Goal: Task Accomplishment & Management: Manage account settings

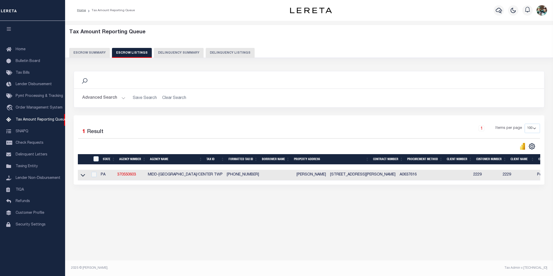
select select "100"
click at [83, 176] on icon at bounding box center [82, 174] width 4 height 5
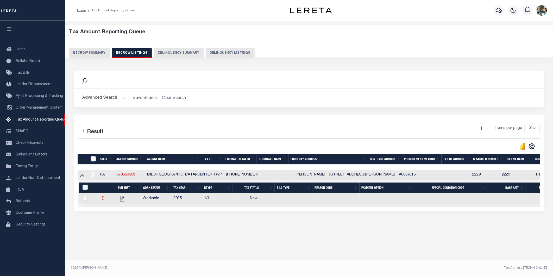
click at [101, 197] on link at bounding box center [103, 199] width 6 height 4
click at [109, 218] on img "" at bounding box center [109, 215] width 5 height 5
checkbox input "true"
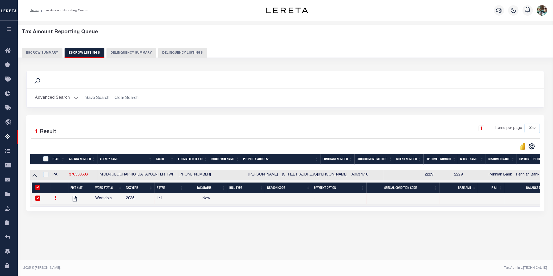
select select "NW2"
select select
type input "[DATE]"
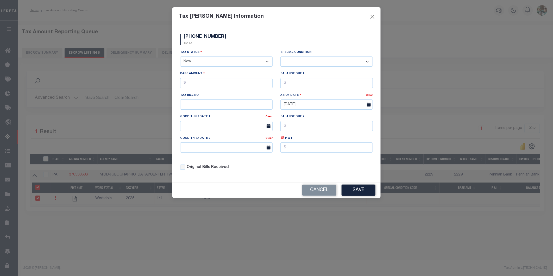
click at [222, 61] on select "- Select Status - Open Due/Unpaid Paid Incomplete No Tax Due Internal Refund Pr…" at bounding box center [226, 62] width 92 height 10
select select "PYD"
click at [180, 57] on select "- Select Status - Open Due/Unpaid Paid Incomplete No Tax Due Internal Refund Pr…" at bounding box center [226, 62] width 92 height 10
select select "0"
click at [221, 85] on input "text" at bounding box center [226, 83] width 92 height 10
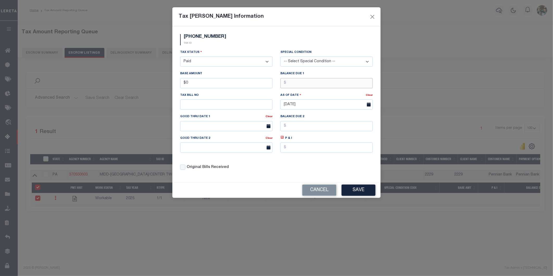
type input "$0.00"
click at [271, 170] on div "Original Bills Received" at bounding box center [226, 168] width 92 height 6
click at [359, 193] on button "Save" at bounding box center [359, 190] width 34 height 11
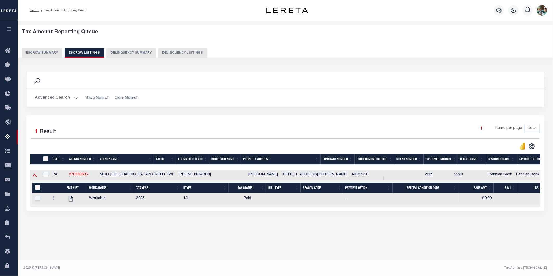
click at [34, 177] on icon at bounding box center [35, 175] width 4 height 3
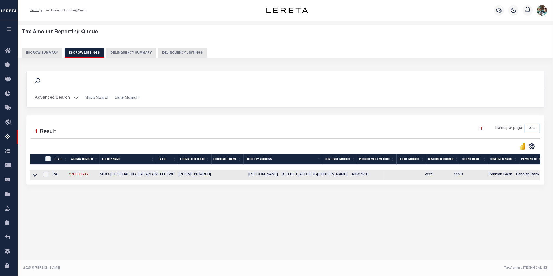
click at [48, 175] on input "checkbox" at bounding box center [45, 174] width 5 height 5
checkbox input "true"
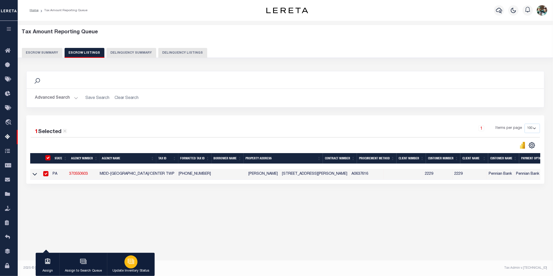
click at [133, 265] on icon "button" at bounding box center [131, 261] width 7 height 7
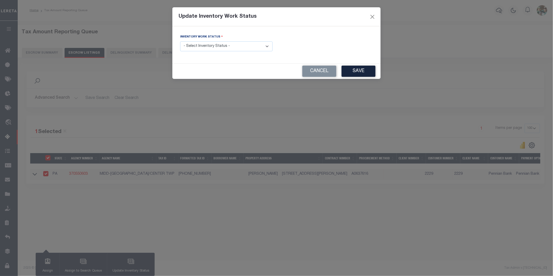
drag, startPoint x: 215, startPoint y: 48, endPoint x: 215, endPoint y: 52, distance: 4.2
click at [215, 48] on select "- Select Inventory Status - Manual - Exception Pended - Awaiting Search Late Ad…" at bounding box center [226, 46] width 92 height 10
select select "4"
click at [180, 42] on select "- Select Inventory Status - Manual - Exception Pended - Awaiting Search Late Ad…" at bounding box center [226, 46] width 92 height 10
click at [366, 73] on button "Save" at bounding box center [359, 71] width 34 height 11
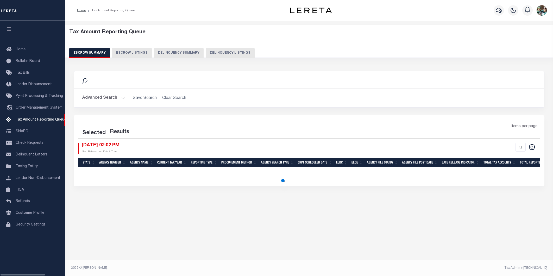
select select
select select "100"
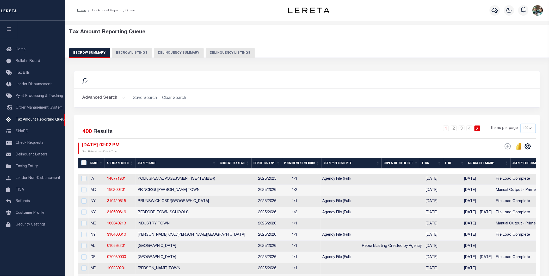
click at [123, 98] on button "Advanced Search" at bounding box center [103, 98] width 43 height 10
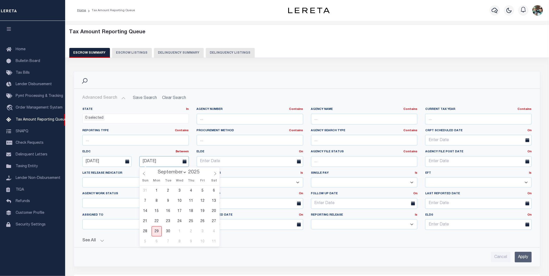
click at [173, 161] on input "[DATE]" at bounding box center [163, 161] width 49 height 11
click at [204, 233] on span "3" at bounding box center [202, 231] width 10 height 10
click at [526, 257] on input "Apply" at bounding box center [523, 257] width 17 height 11
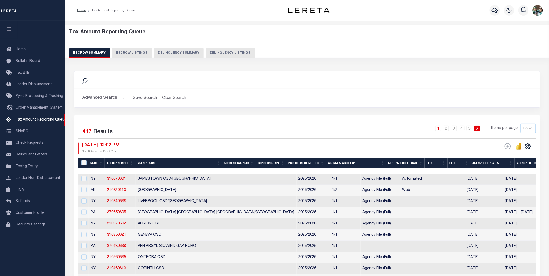
click at [119, 99] on button "Advanced Search" at bounding box center [103, 98] width 43 height 10
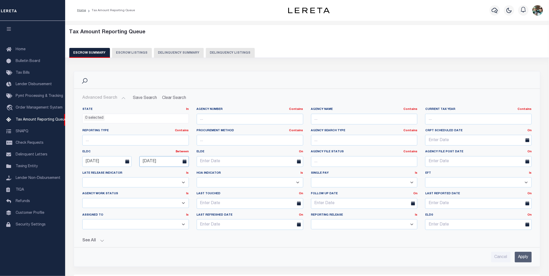
click at [170, 161] on input "[DATE]" at bounding box center [163, 161] width 49 height 11
click at [203, 202] on span "10" at bounding box center [202, 201] width 10 height 10
type input "[DATE]"
click at [525, 256] on input "Apply" at bounding box center [523, 257] width 17 height 11
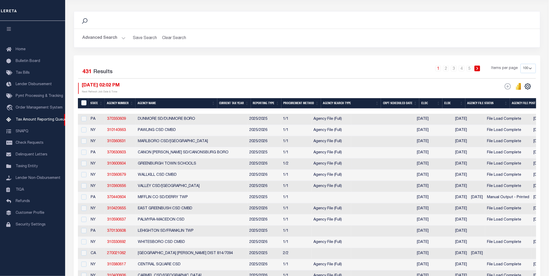
scroll to position [87, 0]
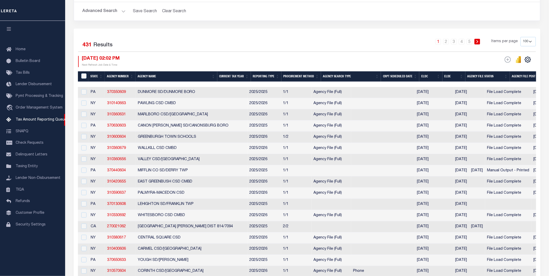
click at [530, 44] on select "10 25 50 100 500" at bounding box center [528, 41] width 15 height 9
select select "10"
click at [521, 37] on select "10 25 50 100 500" at bounding box center [528, 41] width 15 height 9
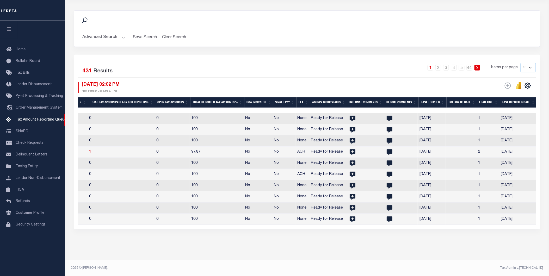
scroll to position [0, 551]
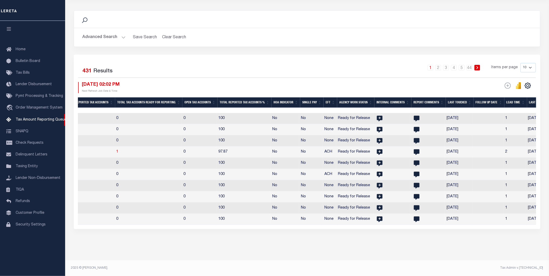
click at [208, 97] on th "Open Tax Accounts" at bounding box center [199, 102] width 35 height 11
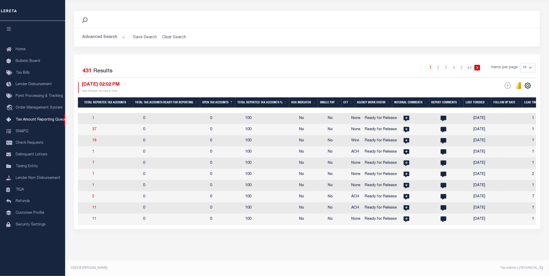
click at [207, 98] on th "Open Tax Accounts" at bounding box center [217, 102] width 35 height 11
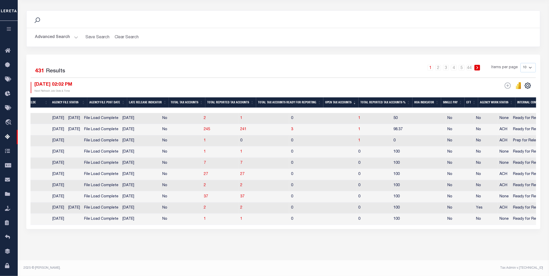
scroll to position [0, 330]
click at [357, 116] on span "1" at bounding box center [358, 118] width 2 height 4
select select "100"
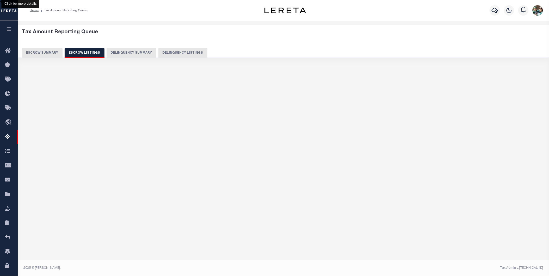
scroll to position [0, 0]
select select "100"
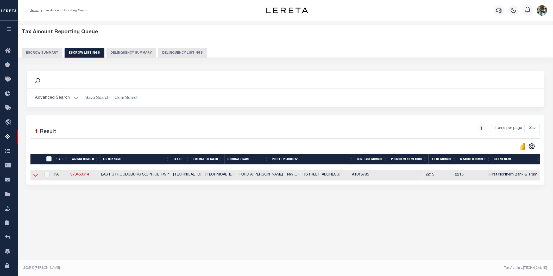
click at [37, 177] on icon at bounding box center [35, 174] width 4 height 5
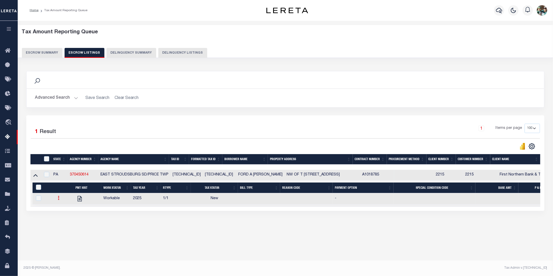
click at [58, 199] on icon at bounding box center [59, 198] width 2 height 4
click at [66, 218] on img "" at bounding box center [65, 215] width 5 height 5
checkbox input "true"
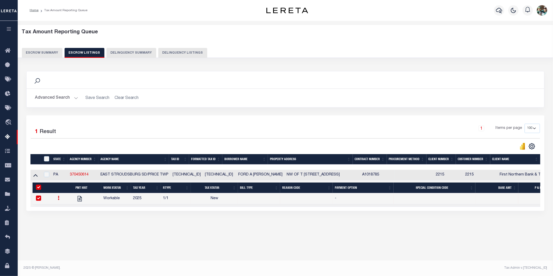
select select "NW2"
select select
type input "[DATE]"
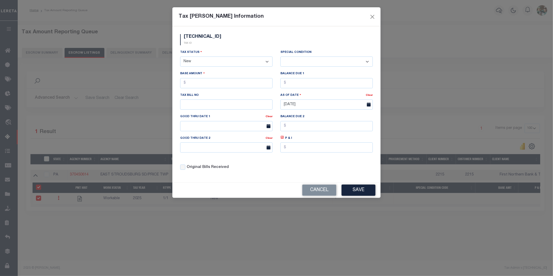
click at [199, 63] on select "- Select Status - Open Due/Unpaid Paid Incomplete No Tax Due Internal Refund Pr…" at bounding box center [226, 62] width 92 height 10
click at [202, 64] on select "- Select Status - Open Due/Unpaid Paid Incomplete No Tax Due Internal Refund Pr…" at bounding box center [226, 62] width 92 height 10
select select "DUE"
click at [180, 57] on select "- Select Status - Open Due/Unpaid Paid Incomplete No Tax Due Internal Refund Pr…" at bounding box center [226, 62] width 92 height 10
select select "0"
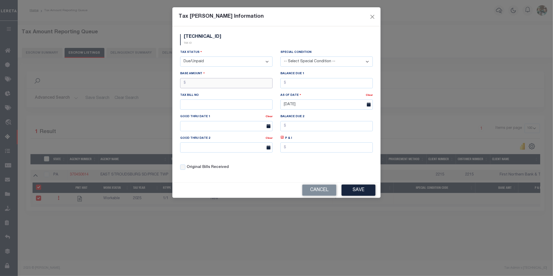
click at [197, 85] on input "text" at bounding box center [226, 83] width 92 height 10
type input "$1,679.10"
click at [292, 85] on input "text" at bounding box center [327, 83] width 92 height 10
type input "$1,679.10"
click at [213, 106] on input "text" at bounding box center [226, 105] width 92 height 10
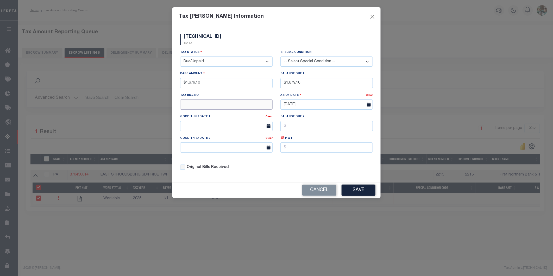
click at [212, 107] on input "text" at bounding box center [226, 105] width 92 height 10
type input "000142322"
click at [201, 126] on input "text" at bounding box center [226, 126] width 92 height 10
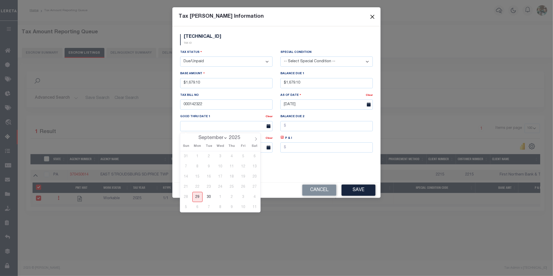
click at [210, 200] on span "30" at bounding box center [209, 197] width 10 height 10
type input "[DATE]"
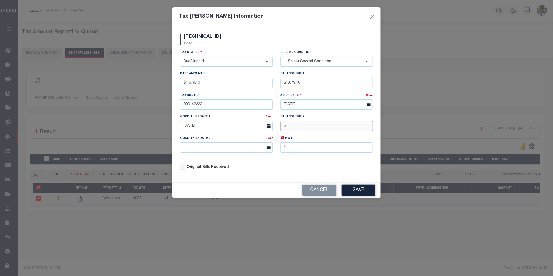
click at [299, 131] on input "text" at bounding box center [327, 126] width 92 height 10
click at [288, 128] on input "text" at bounding box center [327, 126] width 92 height 10
type input "$1,713.37"
click at [195, 148] on input "text" at bounding box center [226, 148] width 92 height 10
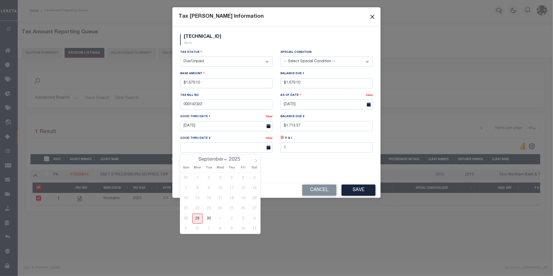
click at [256, 162] on icon at bounding box center [256, 161] width 4 height 4
select select "10"
click at [243, 220] on span "28" at bounding box center [243, 219] width 10 height 10
type input "[DATE]"
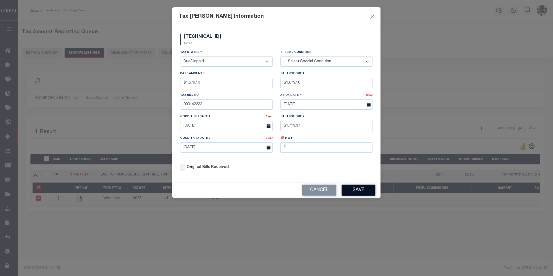
click at [352, 193] on button "Save" at bounding box center [359, 190] width 34 height 11
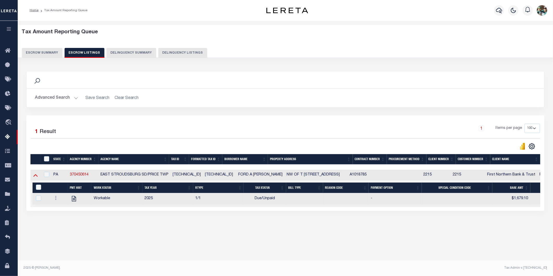
click at [37, 177] on icon at bounding box center [35, 175] width 4 height 3
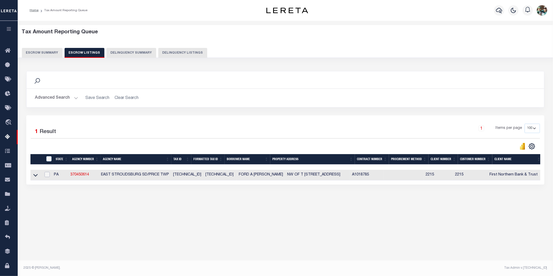
click at [50, 175] on input "checkbox" at bounding box center [47, 174] width 5 height 5
checkbox input "true"
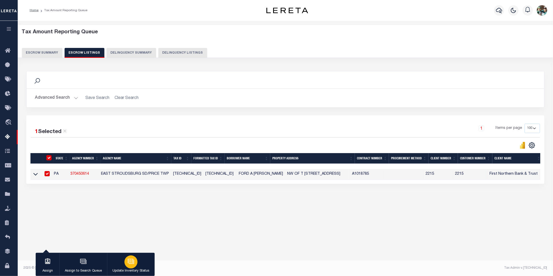
click at [139, 264] on button "Update Inventory Status" at bounding box center [131, 264] width 48 height 23
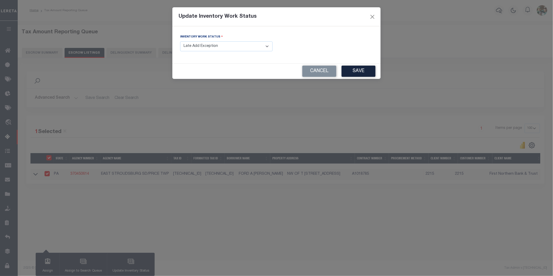
click at [214, 49] on select "- Select Inventory Status - Manual - Exception Pended - Awaiting Search Late Ad…" at bounding box center [226, 46] width 92 height 10
select select "4"
click at [180, 42] on select "- Select Inventory Status - Manual - Exception Pended - Awaiting Search Late Ad…" at bounding box center [226, 46] width 92 height 10
click at [348, 73] on button "Save" at bounding box center [359, 71] width 34 height 11
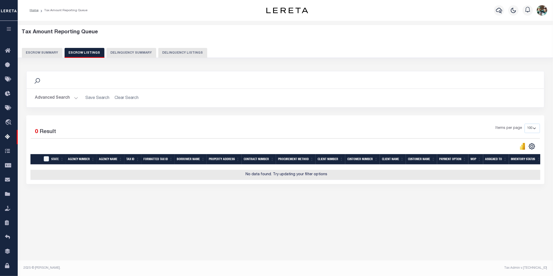
click at [32, 51] on button "Escrow Summary" at bounding box center [42, 53] width 41 height 10
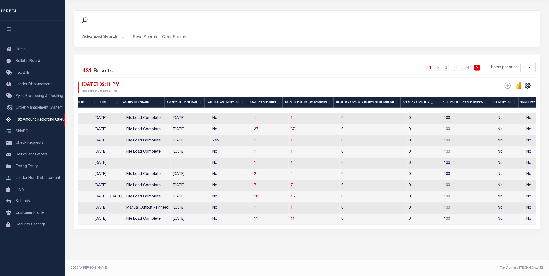
click at [411, 99] on th "Open Tax Accounts" at bounding box center [418, 102] width 35 height 11
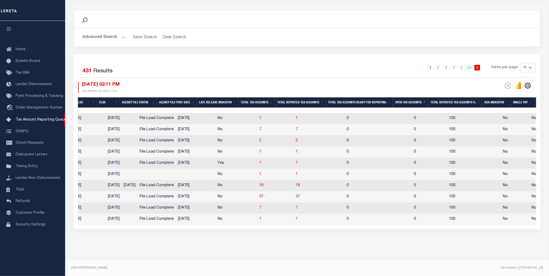
click at [411, 99] on th "Open Tax Accounts" at bounding box center [410, 102] width 35 height 11
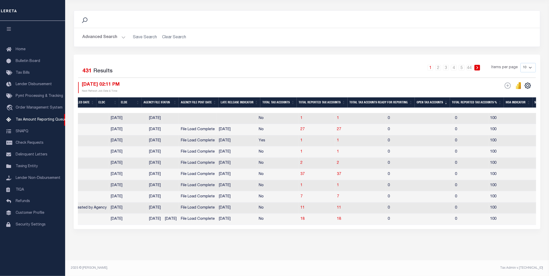
click at [441, 97] on th "Open Tax Accounts" at bounding box center [432, 102] width 35 height 11
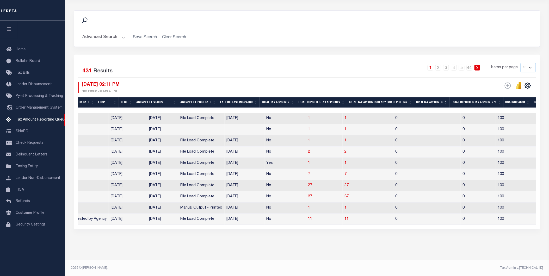
click at [439, 97] on th "Open Tax Accounts" at bounding box center [431, 102] width 35 height 11
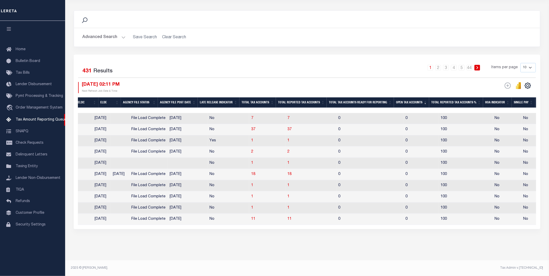
click at [407, 97] on th "Open Tax Accounts" at bounding box center [411, 102] width 35 height 11
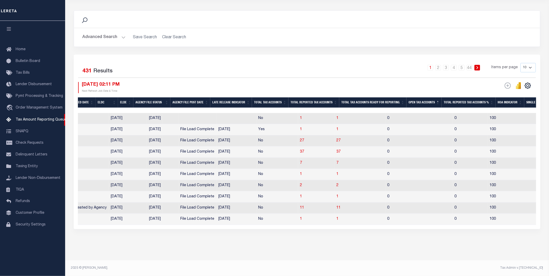
click at [416, 97] on th "Open Tax Accounts" at bounding box center [423, 102] width 35 height 11
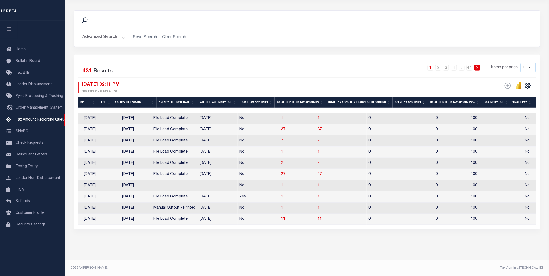
drag, startPoint x: 328, startPoint y: 225, endPoint x: 173, endPoint y: 223, distance: 155.5
click at [173, 223] on div "Selected 431 Results 1 2 3 4 5 … 44 Items per page 10 25 50 100 500 09/29/2025 …" at bounding box center [307, 142] width 467 height 175
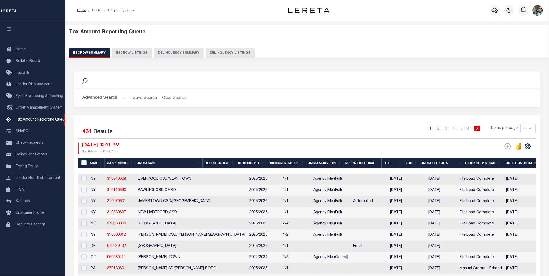
click at [106, 103] on div "Advanced Search Save Search Clear Search EscrowSummaryGridWrapper_dynamictable_…" at bounding box center [307, 98] width 466 height 18
click at [107, 102] on button "Advanced Search" at bounding box center [103, 98] width 43 height 10
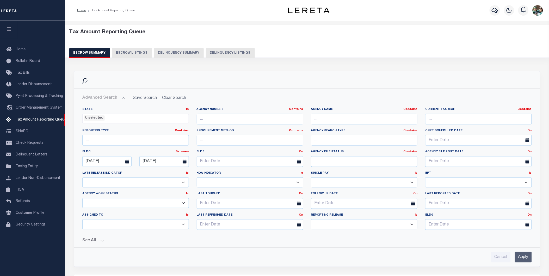
click at [523, 259] on input "Apply" at bounding box center [523, 257] width 17 height 11
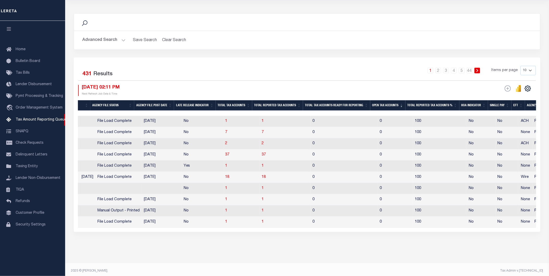
click at [386, 106] on th "Open Tax Accounts" at bounding box center [387, 105] width 35 height 11
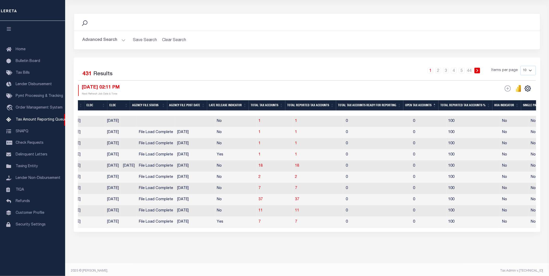
click at [423, 107] on th "Open Tax Accounts" at bounding box center [420, 105] width 35 height 11
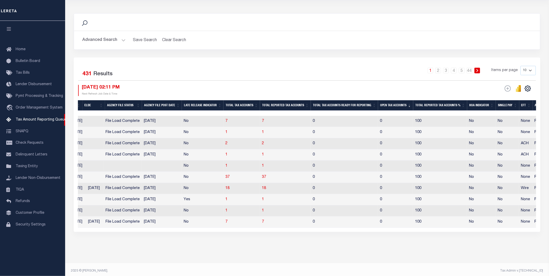
click at [394, 105] on th "Open Tax Accounts" at bounding box center [395, 105] width 35 height 11
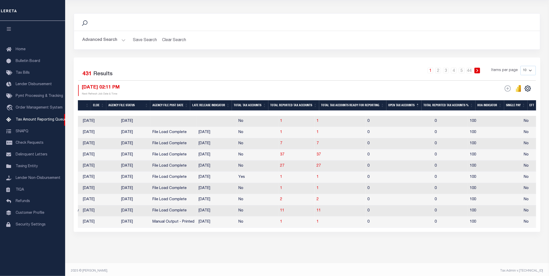
click at [394, 105] on th "Open Tax Accounts" at bounding box center [403, 105] width 35 height 11
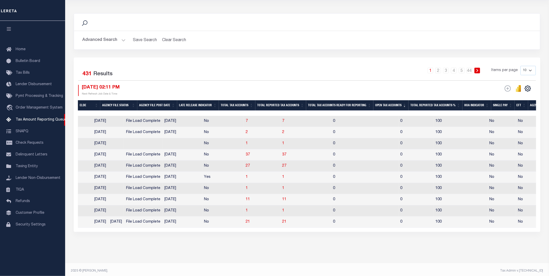
click at [394, 105] on th "Open Tax Accounts" at bounding box center [390, 105] width 35 height 11
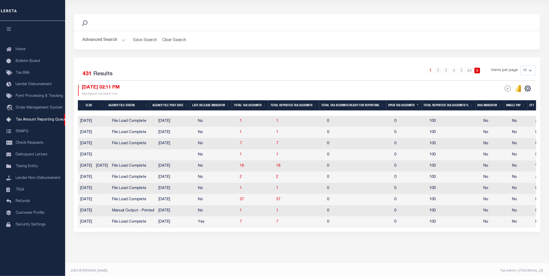
click at [394, 105] on th "Open Tax Accounts" at bounding box center [403, 105] width 35 height 11
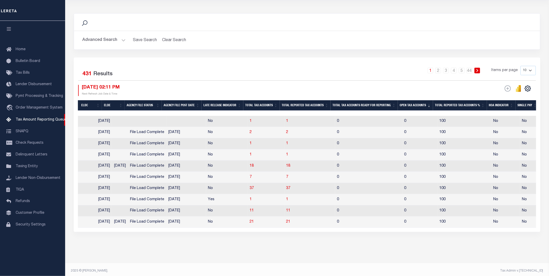
click at [414, 104] on th "Open Tax Accounts" at bounding box center [415, 105] width 35 height 11
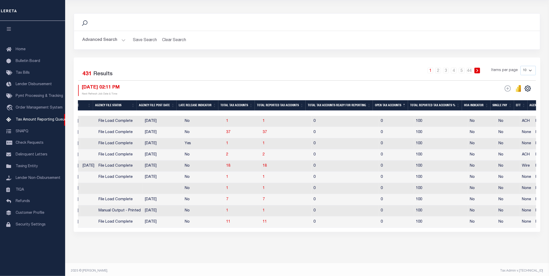
click at [393, 104] on th "Open Tax Accounts" at bounding box center [390, 105] width 35 height 11
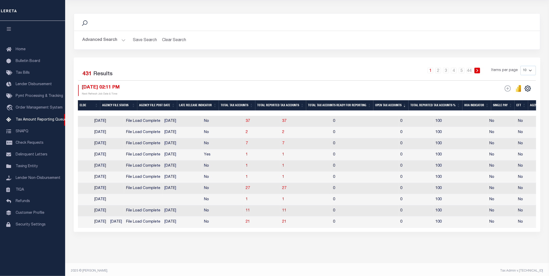
click at [393, 104] on th "Open Tax Accounts" at bounding box center [390, 105] width 35 height 11
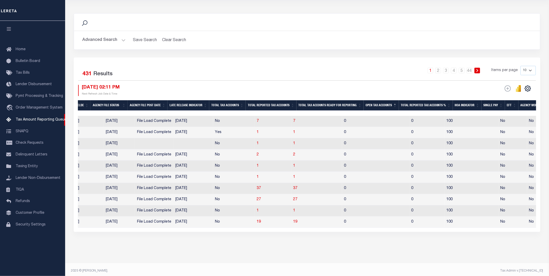
click at [393, 104] on th "Open Tax Accounts" at bounding box center [381, 105] width 35 height 11
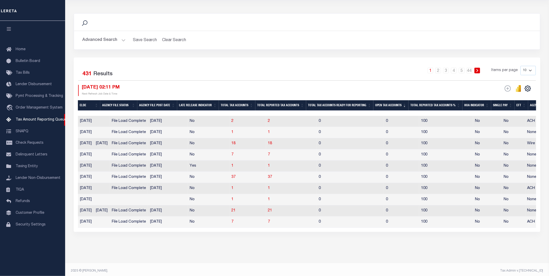
click at [393, 104] on th "Open Tax Accounts" at bounding box center [390, 105] width 35 height 11
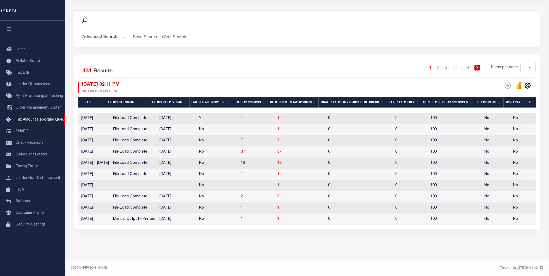
scroll to position [0, 324]
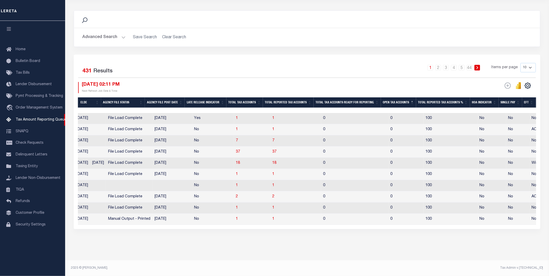
click at [387, 97] on th "Open Tax Accounts" at bounding box center [398, 102] width 35 height 11
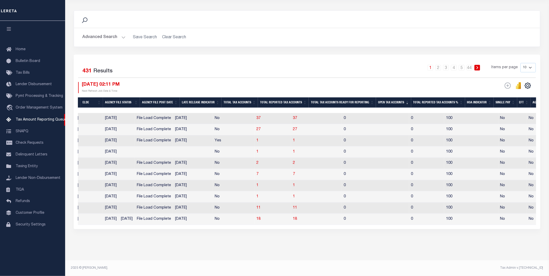
click at [387, 97] on th "Open Tax Accounts" at bounding box center [393, 102] width 35 height 11
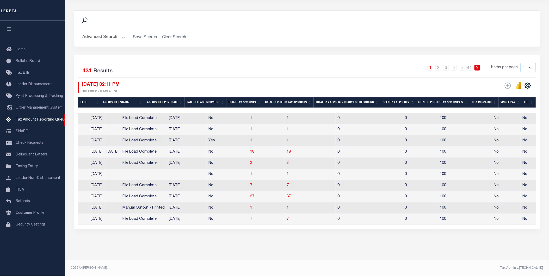
click at [391, 97] on th "Open Tax Accounts" at bounding box center [398, 102] width 35 height 11
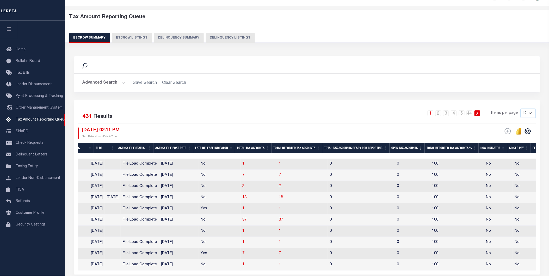
scroll to position [0, 0]
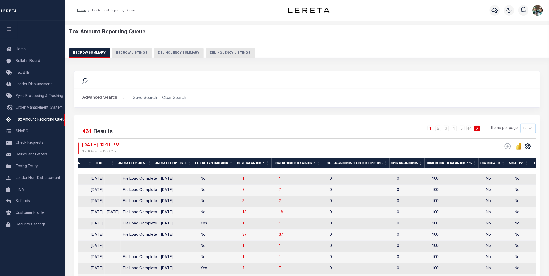
click at [96, 100] on button "Advanced Search" at bounding box center [103, 98] width 43 height 10
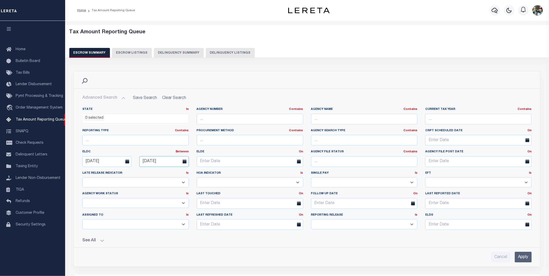
click at [172, 162] on input "[DATE]" at bounding box center [163, 161] width 49 height 11
click at [215, 173] on icon at bounding box center [215, 174] width 4 height 4
select select "9"
click at [181, 210] on span "15" at bounding box center [180, 211] width 10 height 10
type input "10-15-2025"
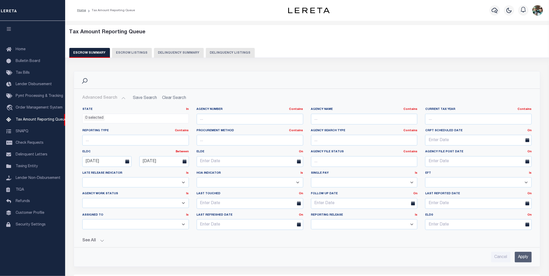
click at [523, 256] on input "Apply" at bounding box center [523, 257] width 17 height 11
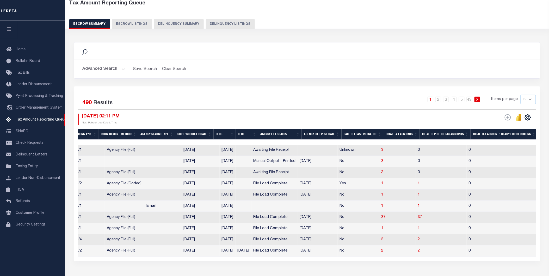
scroll to position [0, 170]
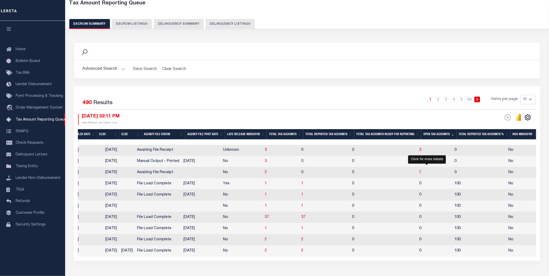
click at [422, 173] on span "2" at bounding box center [420, 173] width 2 height 4
select select "100"
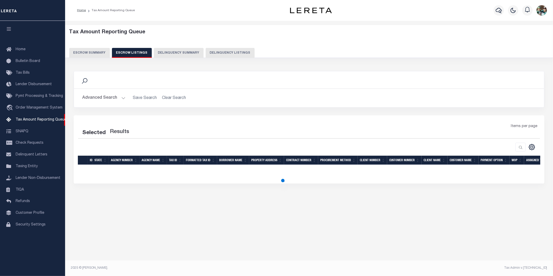
select select "100"
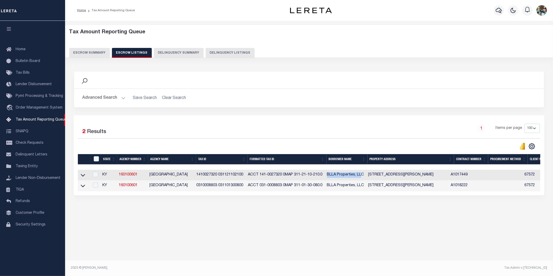
drag, startPoint x: 364, startPoint y: 177, endPoint x: 328, endPoint y: 177, distance: 35.7
click at [328, 177] on td "BLLA Properties, LLC" at bounding box center [345, 175] width 41 height 11
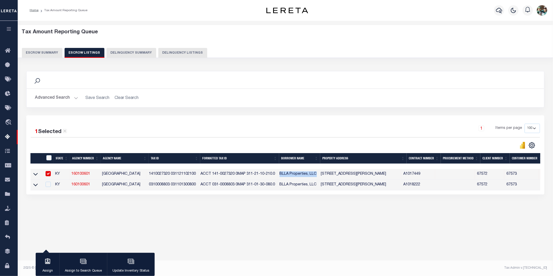
drag, startPoint x: 319, startPoint y: 176, endPoint x: 280, endPoint y: 175, distance: 39.3
click at [280, 175] on td "BLLA Properties, LLC" at bounding box center [298, 174] width 41 height 11
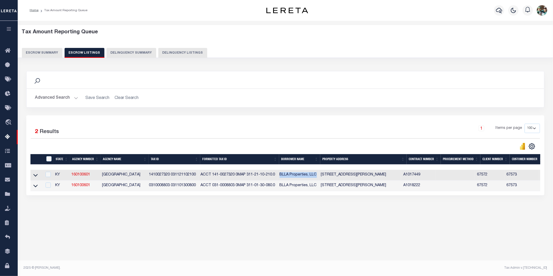
copy td "BLLA Properties, LLC"
drag, startPoint x: 203, startPoint y: 176, endPoint x: 277, endPoint y: 176, distance: 74.5
click at [277, 176] on td "ACCT 141-0027320 0MAP 311-21-10-210.0" at bounding box center [238, 175] width 79 height 11
checkbox input "true"
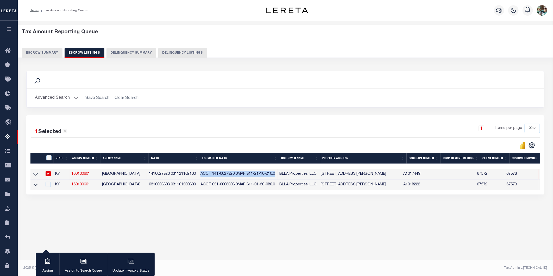
copy td "ACCT 141-0027320 0MAP 311-21-10-210.0"
drag, startPoint x: 321, startPoint y: 187, endPoint x: 282, endPoint y: 187, distance: 39.1
click at [282, 187] on tr "KY 160100601 ASHLAND CITY SCHOOL 0310008803 031101300800 ACCT 031-0008803 0MAP …" at bounding box center [413, 185] width 766 height 11
copy td "BLLA Properties, LLC"
click at [278, 188] on td "ACCT 031-0008803 0MAP 311-01-30-080.0" at bounding box center [238, 185] width 79 height 11
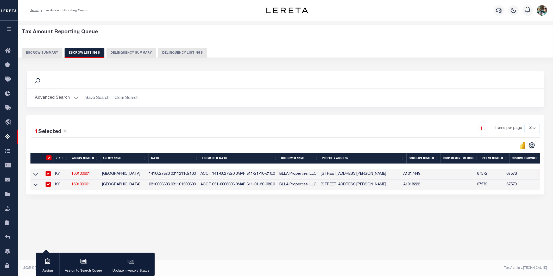
checkbox input "true"
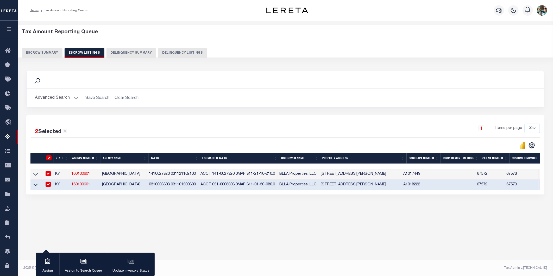
click at [278, 186] on td "ACCT 031-0008803 0MAP 311-01-30-080.0" at bounding box center [238, 185] width 79 height 11
checkbox input "false"
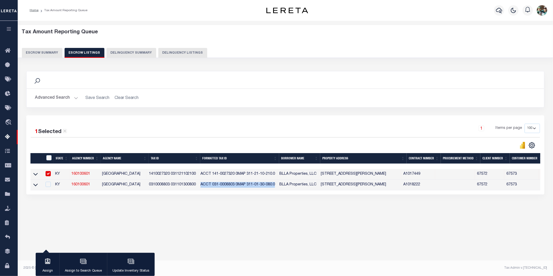
drag, startPoint x: 277, startPoint y: 186, endPoint x: 203, endPoint y: 186, distance: 74.8
click at [203, 186] on td "ACCT 031-0008803 0MAP 311-01-30-080.0" at bounding box center [238, 185] width 79 height 11
checkbox input "true"
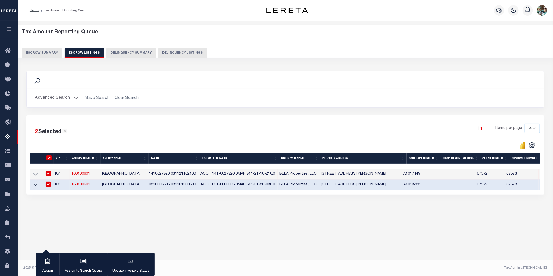
click at [233, 201] on div "Search Advanced Search Save Search Clear Search In In AK AL AR AZ CA CO CT" at bounding box center [285, 138] width 525 height 144
click at [203, 186] on td "ACCT 031-0008803 0MAP 311-01-30-080.0" at bounding box center [238, 185] width 79 height 11
checkbox input "false"
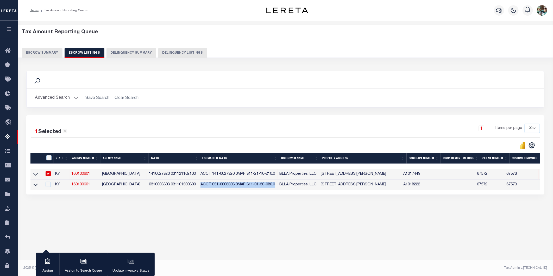
drag, startPoint x: 202, startPoint y: 186, endPoint x: 277, endPoint y: 185, distance: 75.0
click at [277, 185] on td "ACCT 031-0008803 0MAP 311-01-30-080.0" at bounding box center [238, 185] width 79 height 11
checkbox input "true"
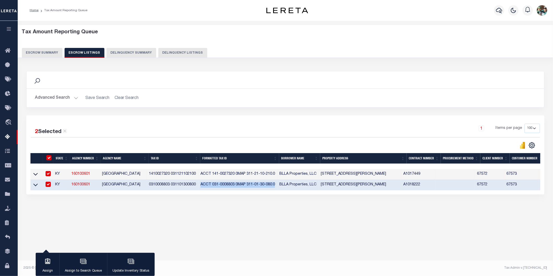
click at [44, 53] on button "Escrow Summary" at bounding box center [42, 53] width 41 height 10
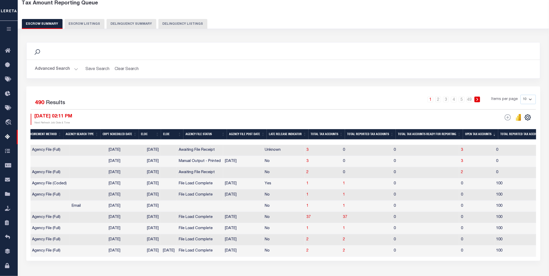
scroll to position [0, 215]
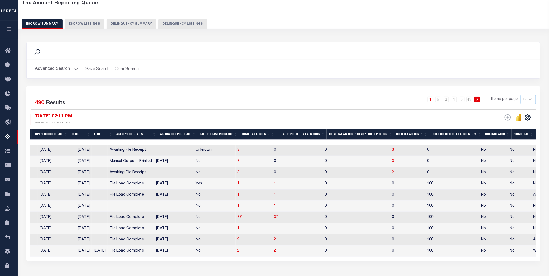
click at [408, 133] on th "Open Tax Accounts" at bounding box center [411, 134] width 35 height 11
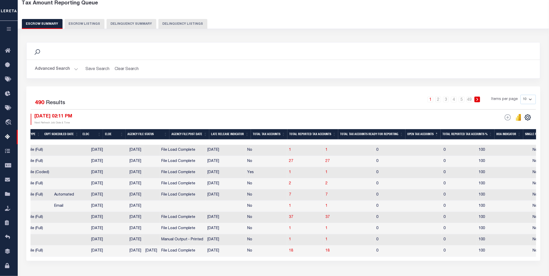
click at [423, 136] on th "Open Tax Accounts" at bounding box center [422, 134] width 35 height 11
